Goal: Task Accomplishment & Management: Use online tool/utility

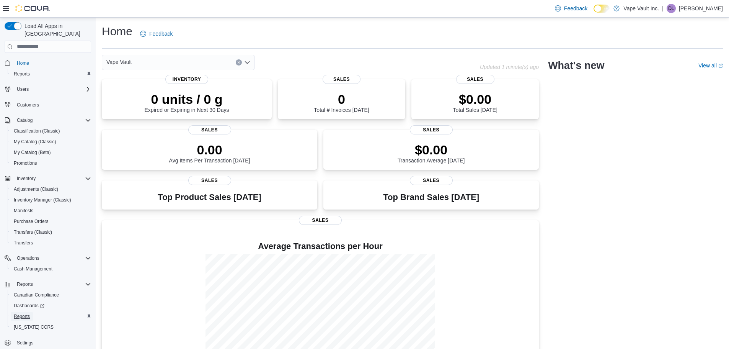
click at [27, 313] on span "Reports" at bounding box center [22, 316] width 16 height 6
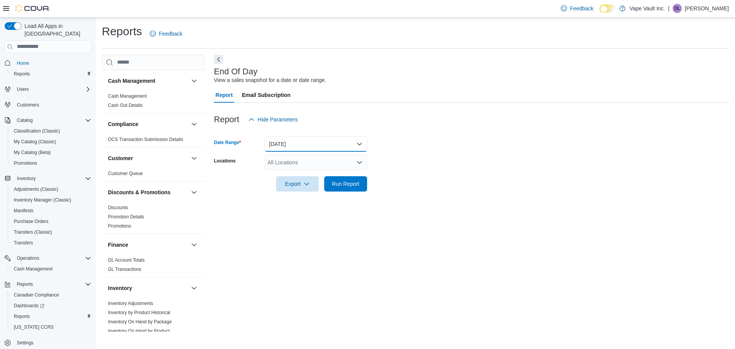
click at [278, 144] on button "[DATE]" at bounding box center [315, 143] width 103 height 15
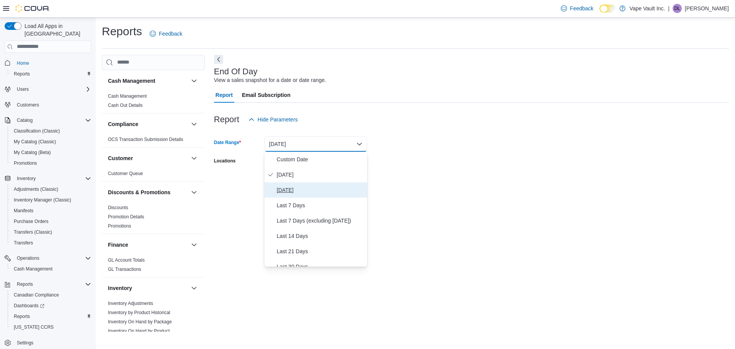
click at [283, 193] on span "[DATE]" at bounding box center [320, 189] width 87 height 9
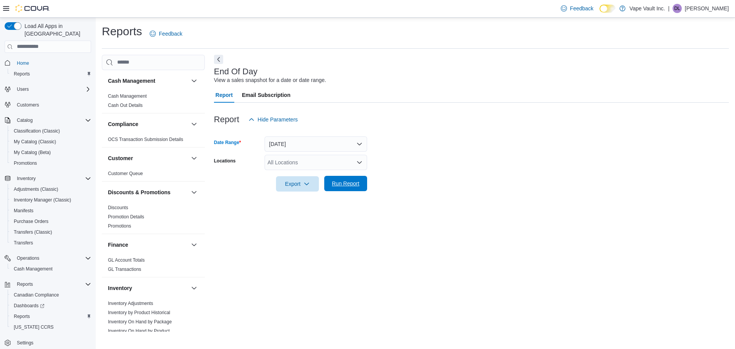
click at [340, 184] on span "Run Report" at bounding box center [346, 184] width 28 height 8
